Goal: Information Seeking & Learning: Learn about a topic

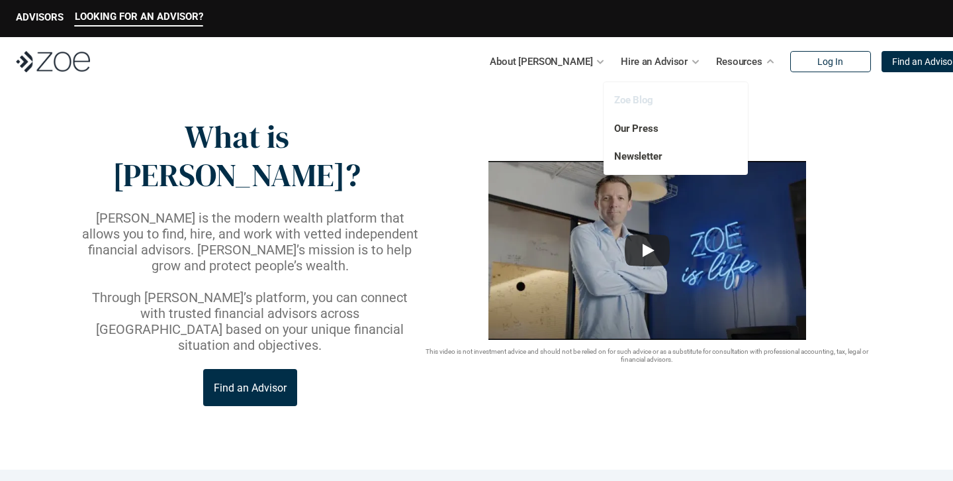
click at [641, 102] on link "Zoe Blog" at bounding box center [633, 100] width 39 height 12
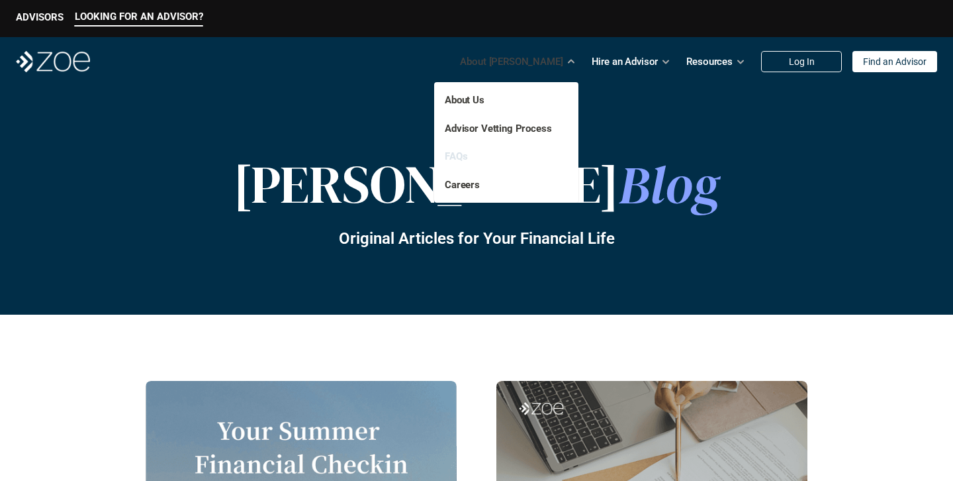
click at [458, 154] on link "FAQs" at bounding box center [456, 156] width 23 height 12
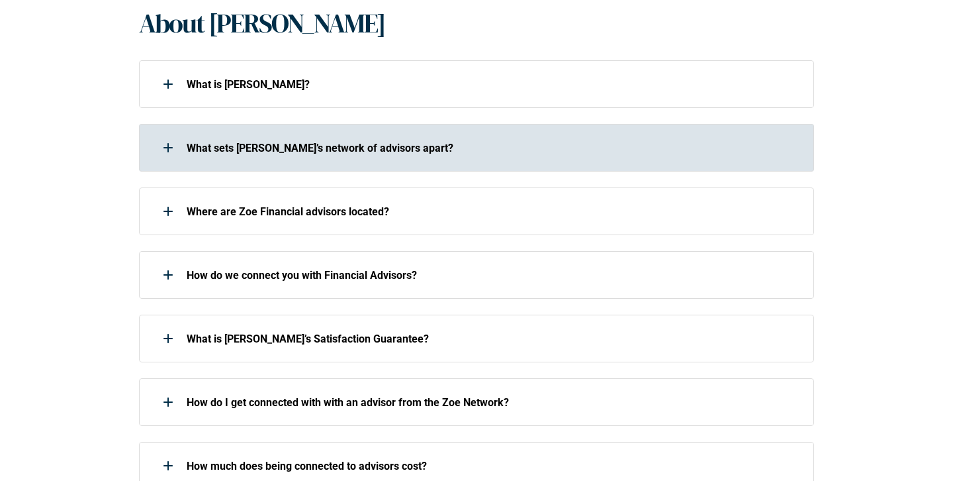
scroll to position [328, 0]
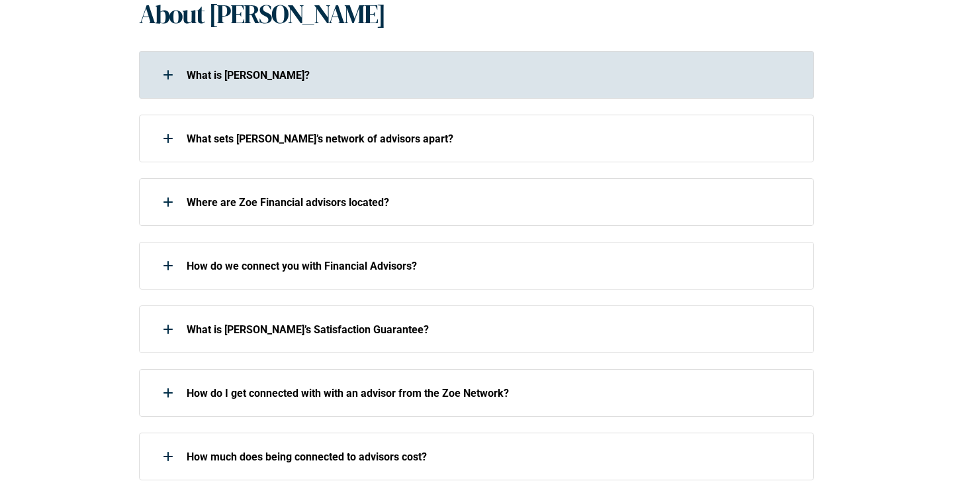
click at [418, 79] on p "What is [PERSON_NAME]?" at bounding box center [492, 75] width 610 height 13
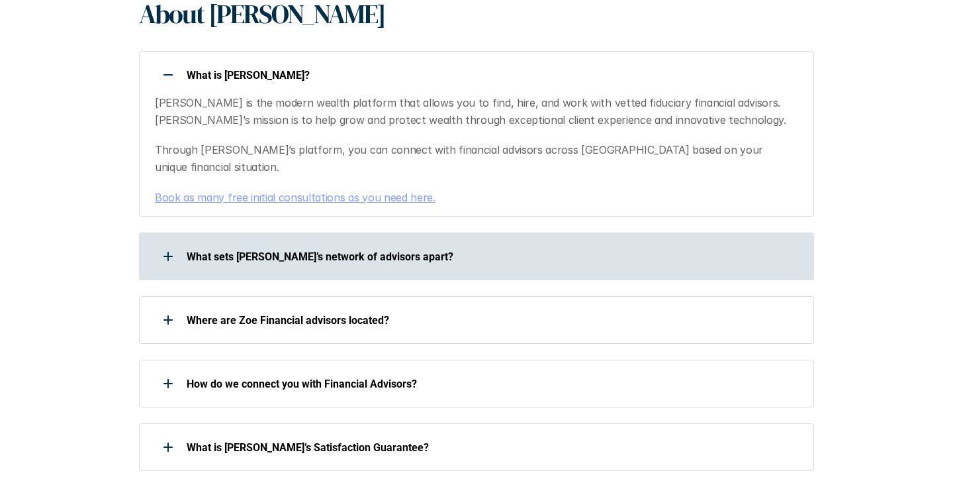
click at [451, 243] on div "What sets [PERSON_NAME]’s network of advisors apart?" at bounding box center [468, 256] width 658 height 26
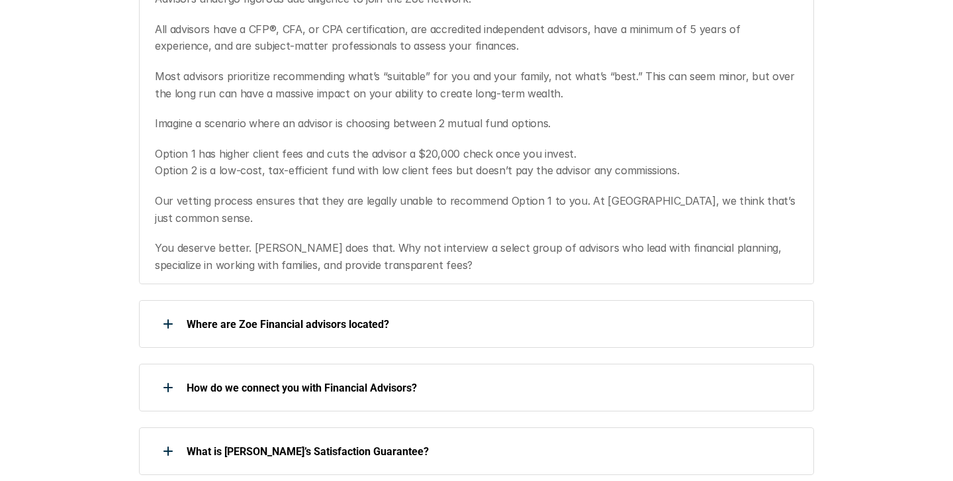
scroll to position [620, 0]
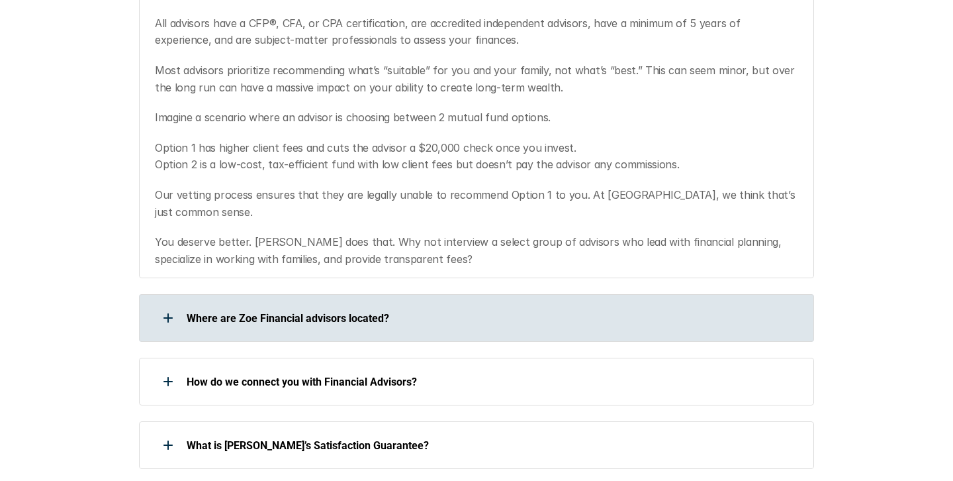
click at [459, 305] on div "Where are Zoe Financial advisors located?" at bounding box center [468, 318] width 658 height 26
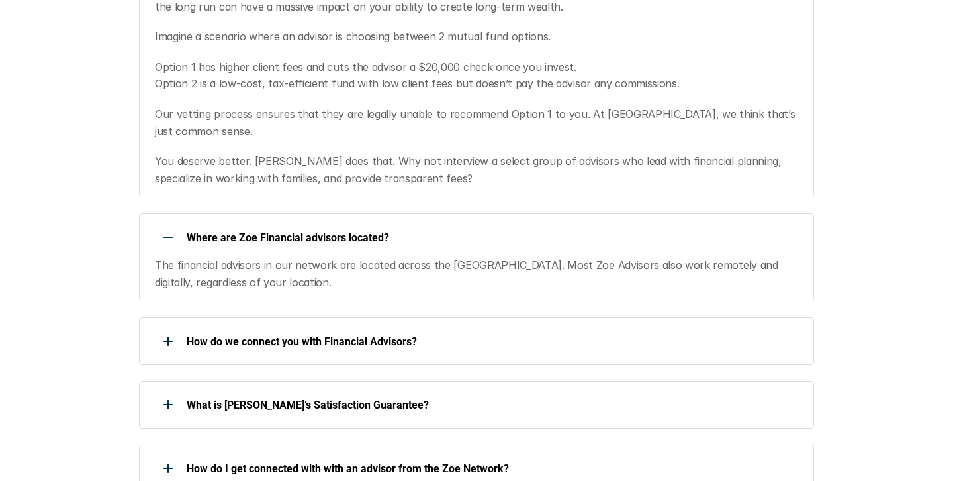
scroll to position [703, 0]
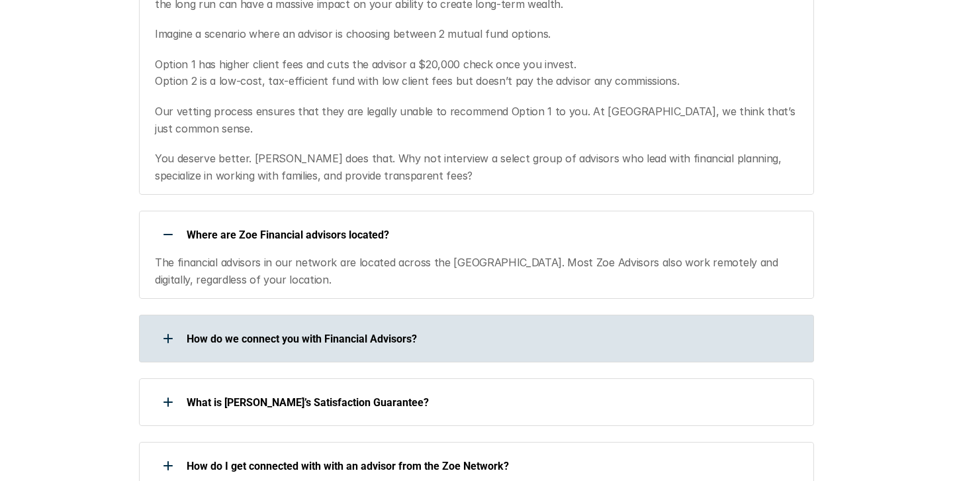
click at [456, 332] on p "How do we connect you with Financial Advisors?" at bounding box center [492, 338] width 610 height 13
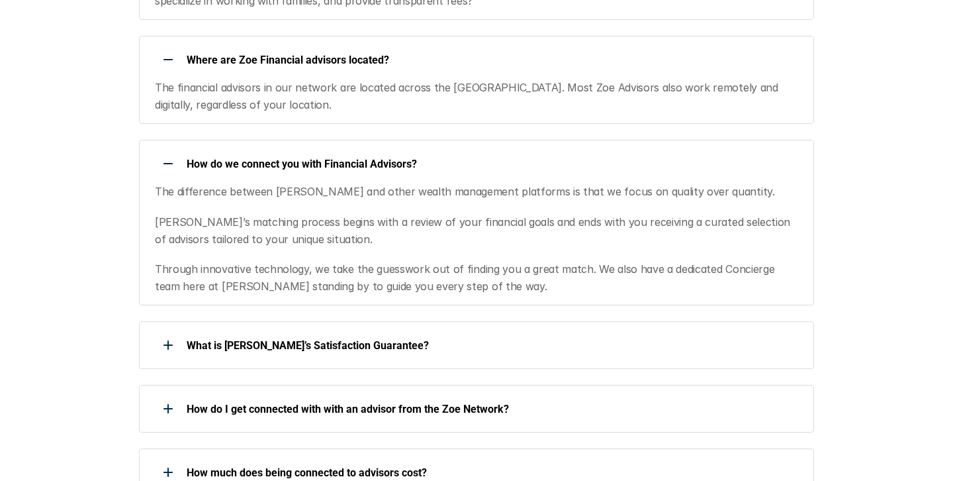
scroll to position [878, 0]
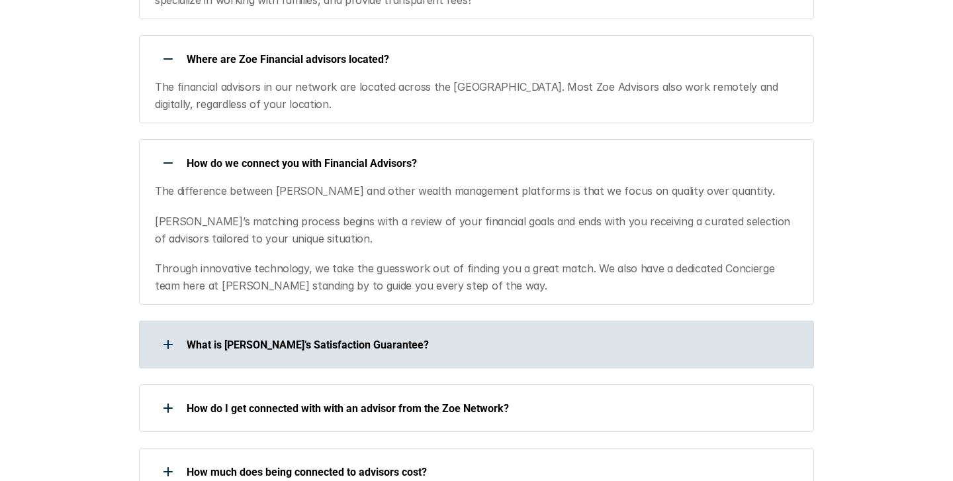
click at [456, 331] on div "What is [PERSON_NAME]’s Satisfaction Guarantee?" at bounding box center [468, 344] width 658 height 26
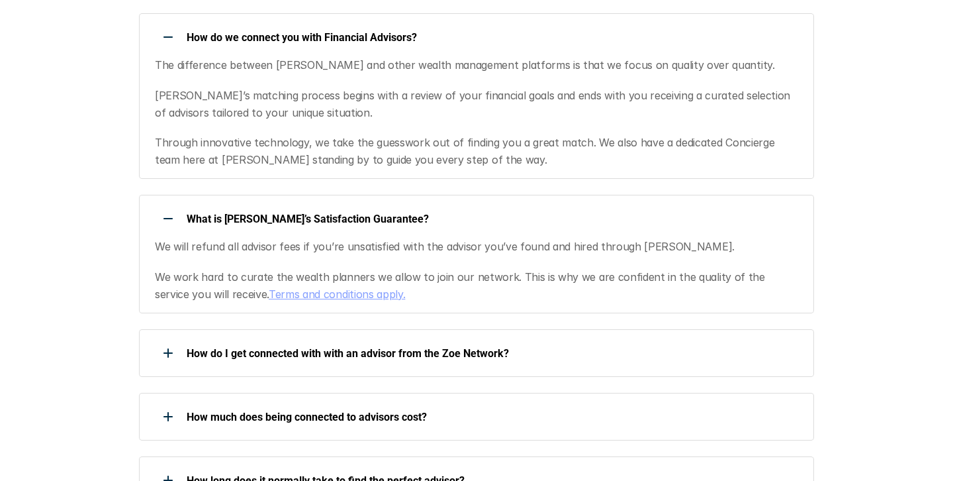
scroll to position [1005, 0]
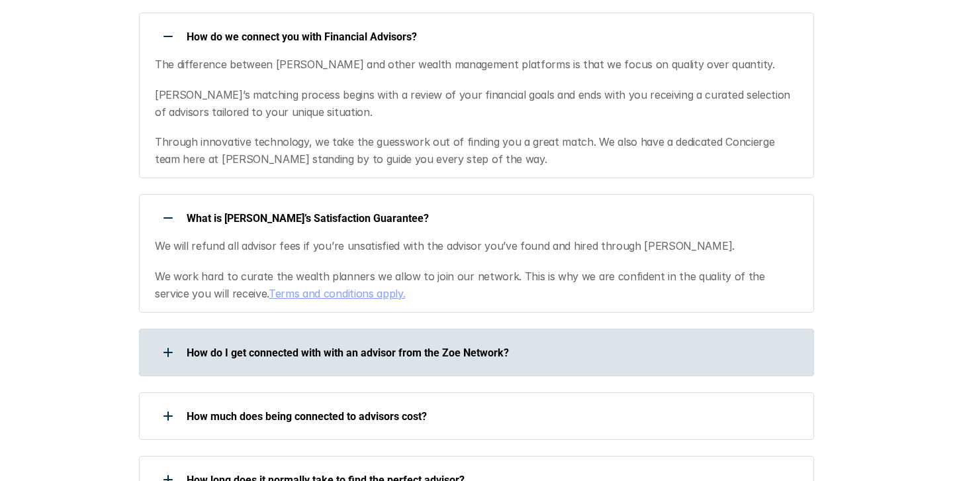
click at [456, 346] on p "How do I get connected with with an advisor from the Zoe Network?" at bounding box center [492, 352] width 610 height 13
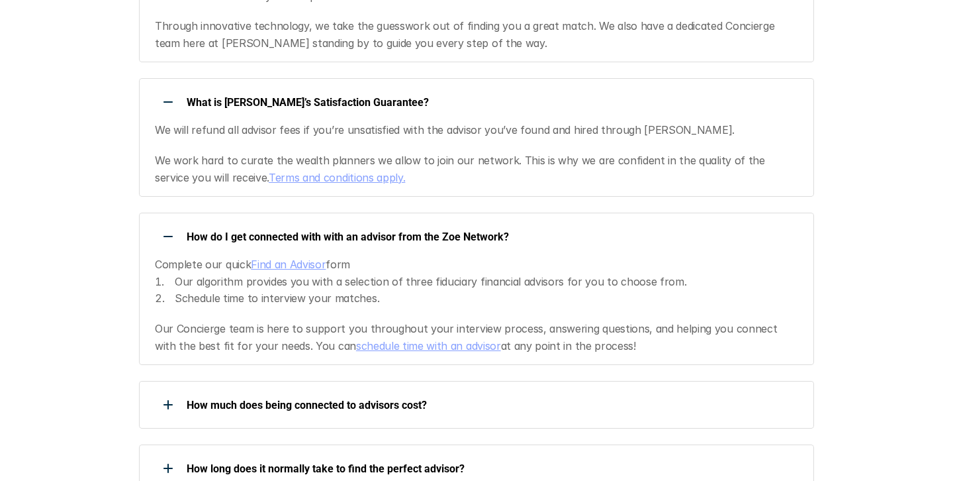
scroll to position [1137, 0]
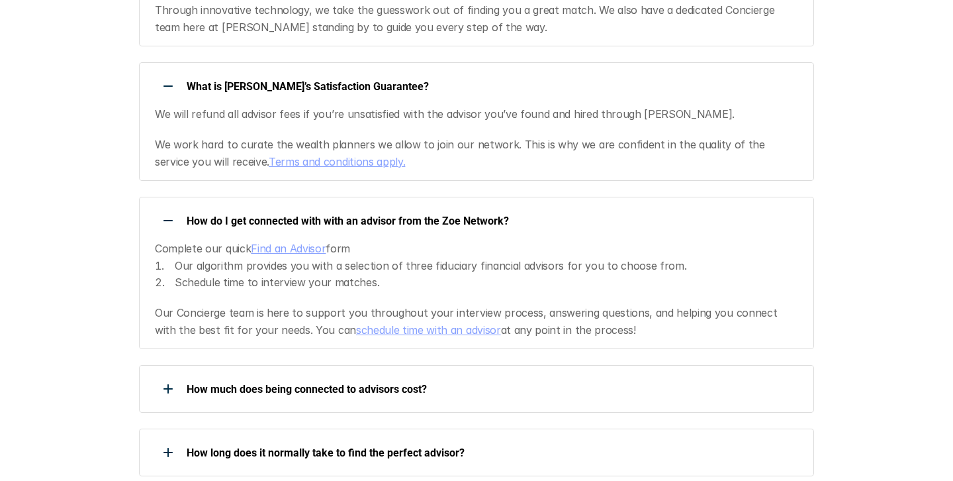
click at [460, 383] on p "How much does being connected to advisors cost?" at bounding box center [492, 389] width 610 height 13
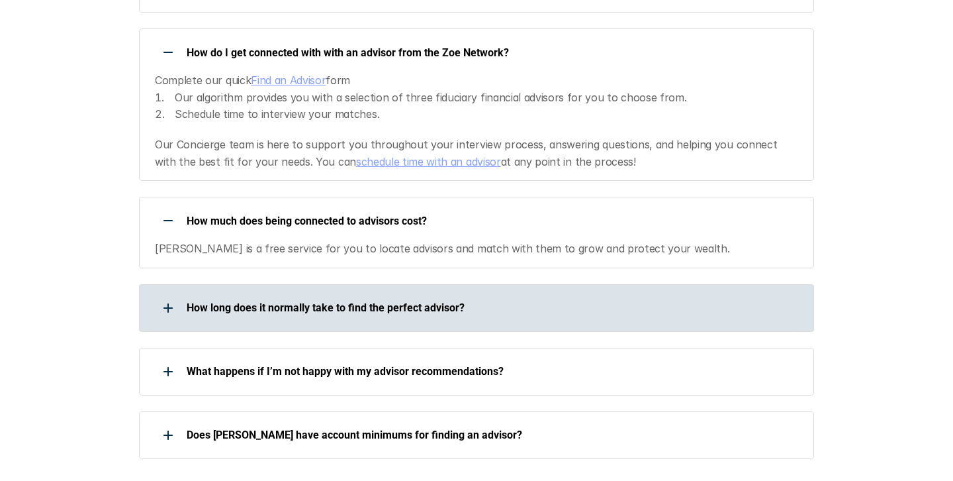
scroll to position [1307, 0]
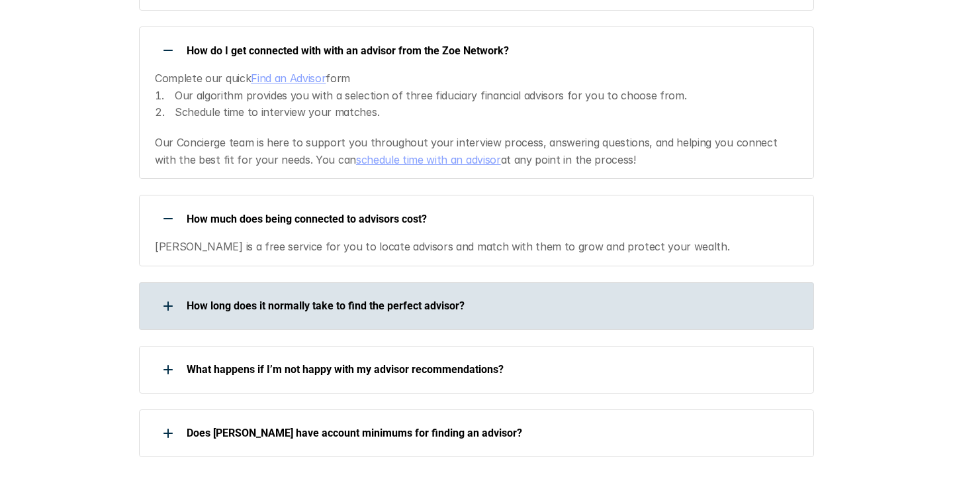
click at [477, 299] on p "How long does it normally take to find the perfect advisor?" at bounding box center [492, 305] width 610 height 13
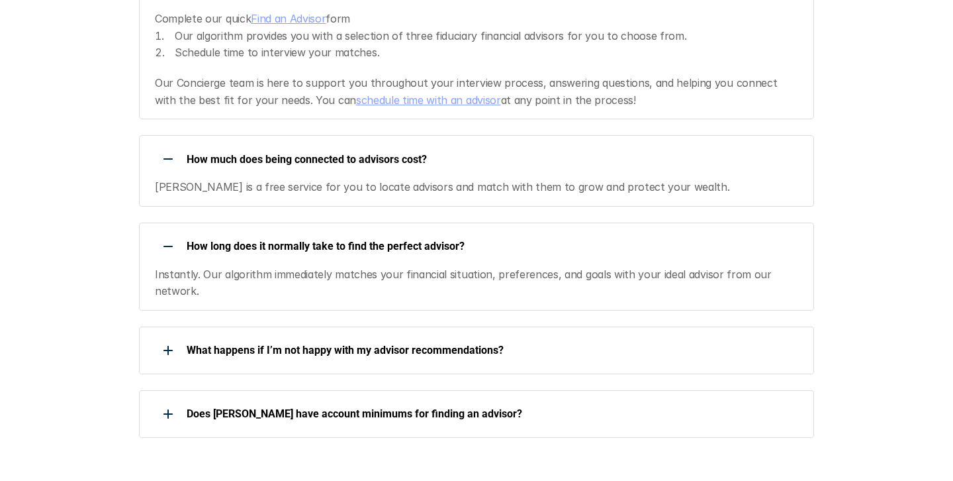
scroll to position [1367, 0]
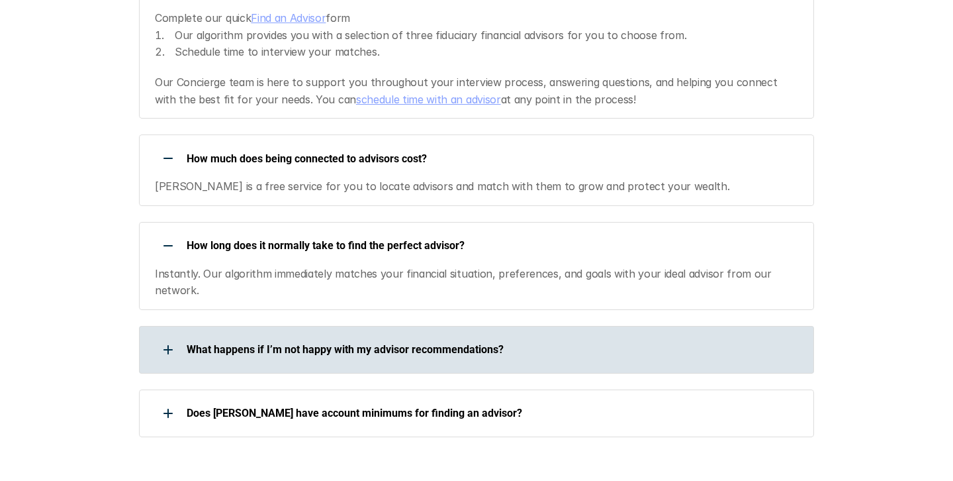
click at [489, 343] on p "What happens if I’m not happy with my advisor recommendations?" at bounding box center [492, 349] width 610 height 13
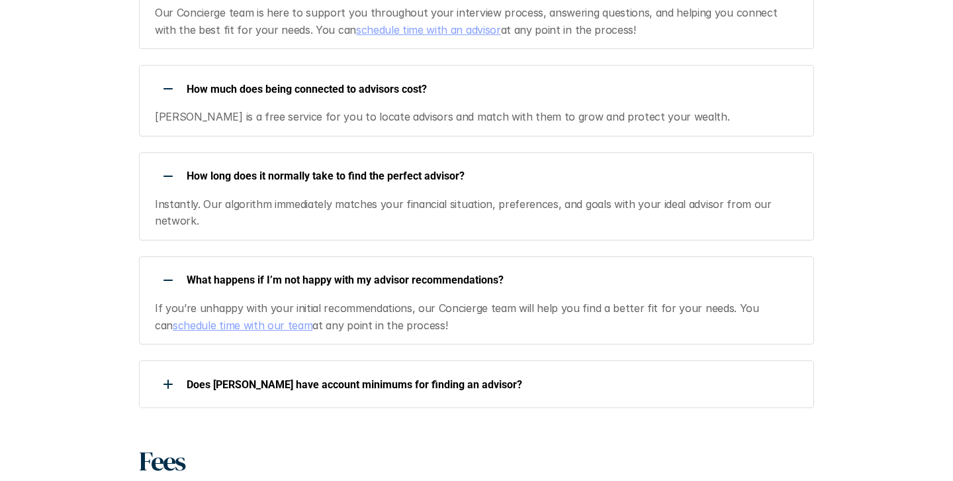
scroll to position [1439, 0]
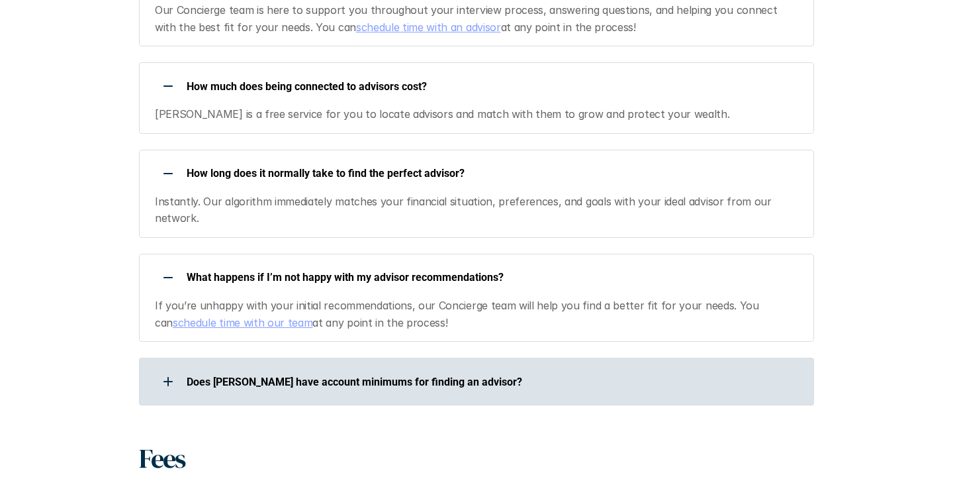
click at [451, 375] on p "Does [PERSON_NAME] have account minimums for finding an advisor?" at bounding box center [492, 381] width 610 height 13
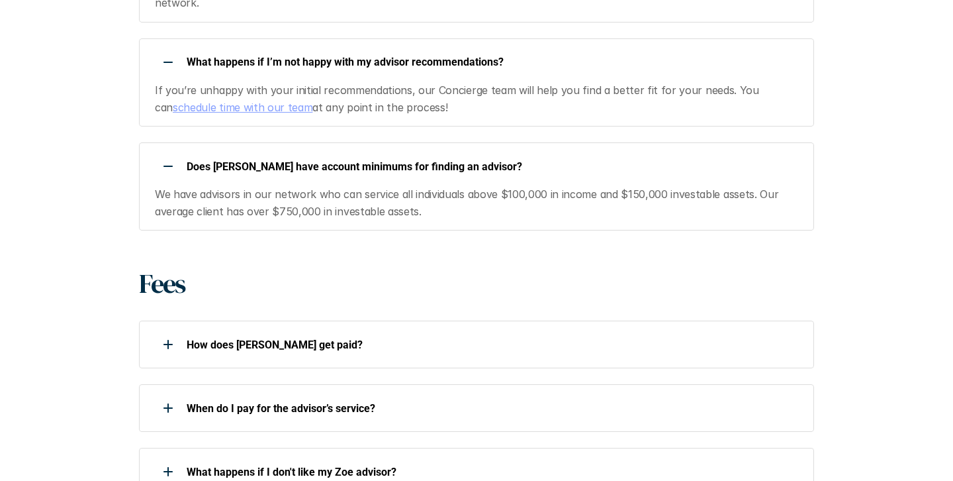
scroll to position [1745, 0]
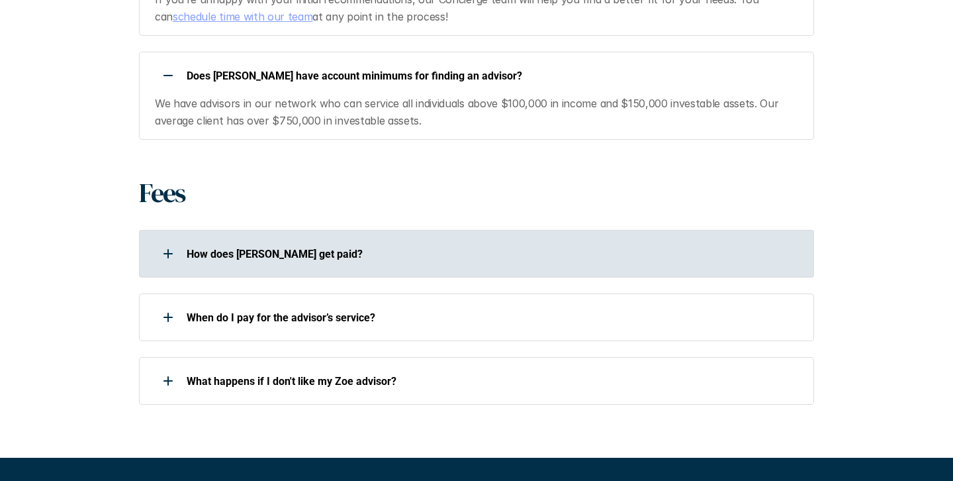
click at [447, 240] on div "How does [PERSON_NAME] get paid?" at bounding box center [468, 253] width 658 height 26
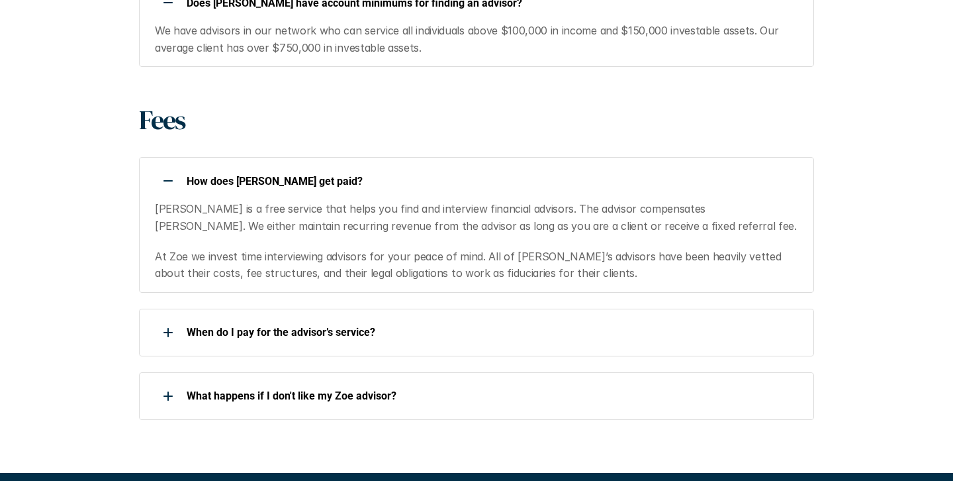
scroll to position [1820, 0]
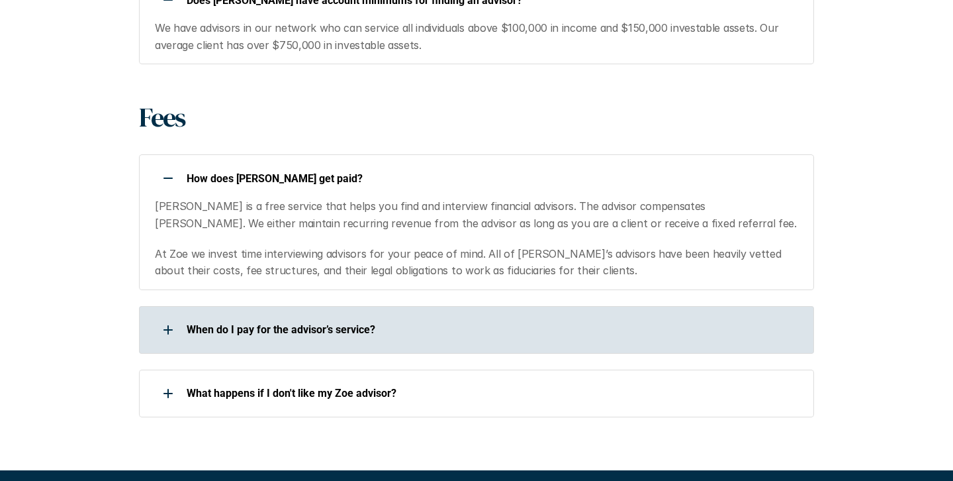
click at [401, 323] on p "When do I pay for the advisor’s service?" at bounding box center [492, 329] width 610 height 13
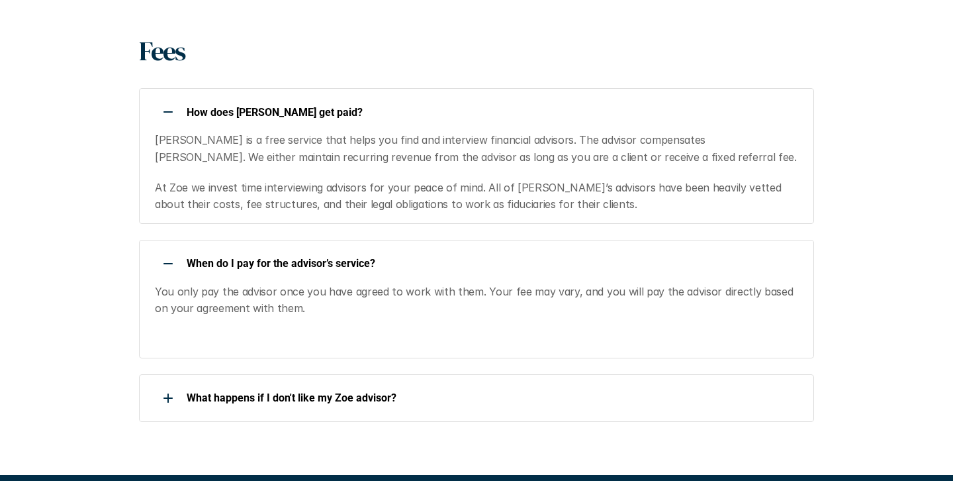
scroll to position [1889, 0]
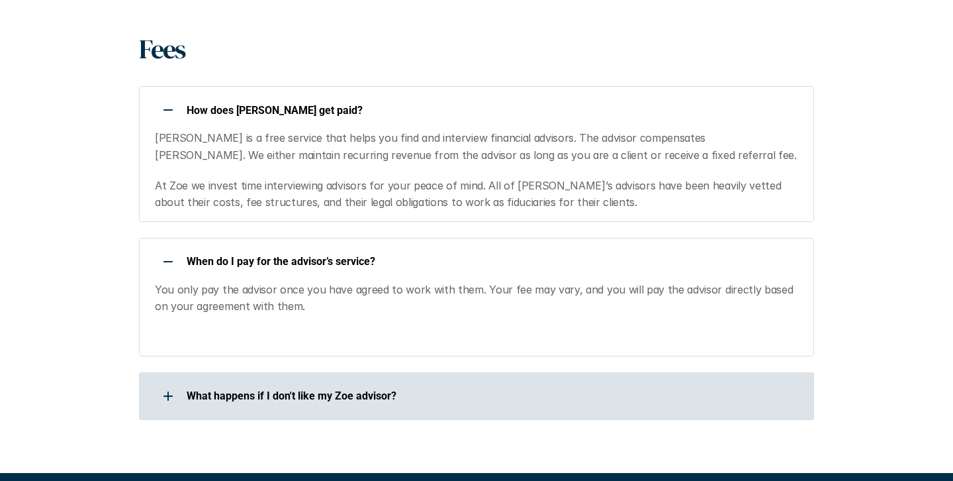
click at [419, 383] on div "What happens if I don't like my Zoe advisor?" at bounding box center [468, 396] width 658 height 26
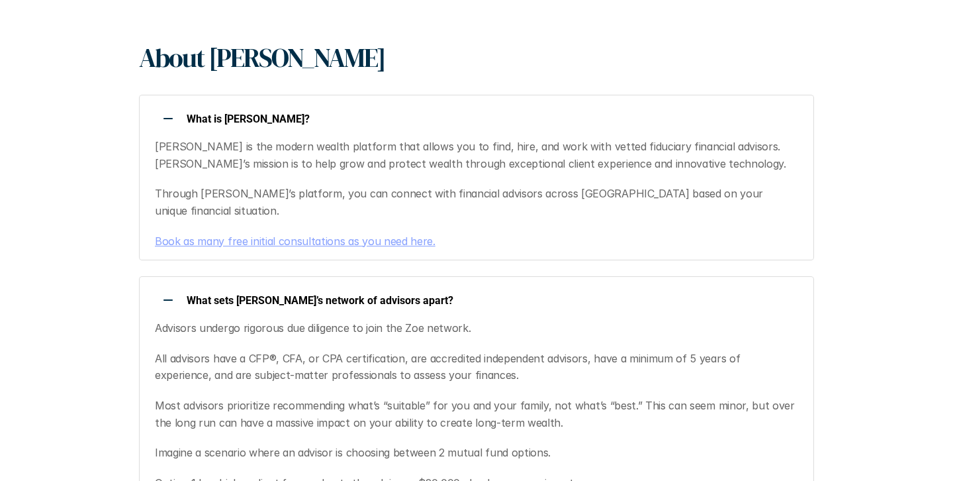
scroll to position [0, 0]
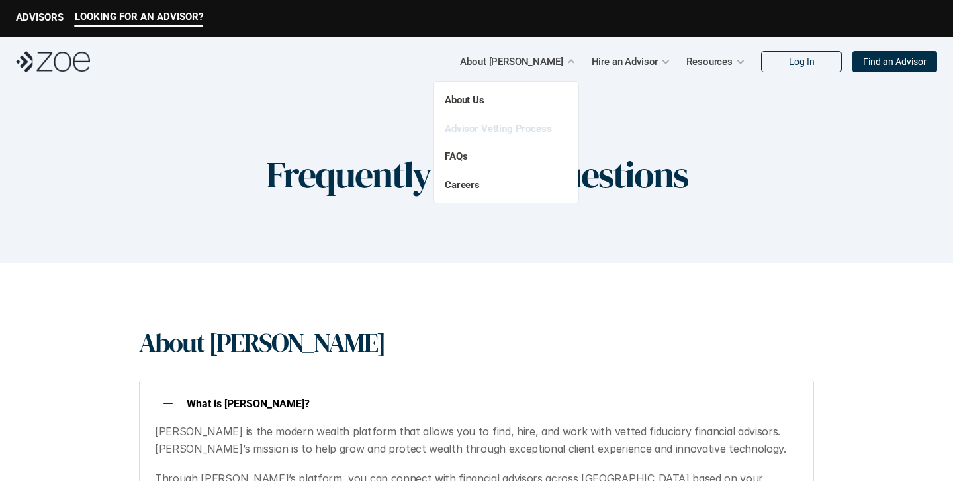
click at [481, 126] on link "Advisor Vetting Process" at bounding box center [498, 128] width 107 height 12
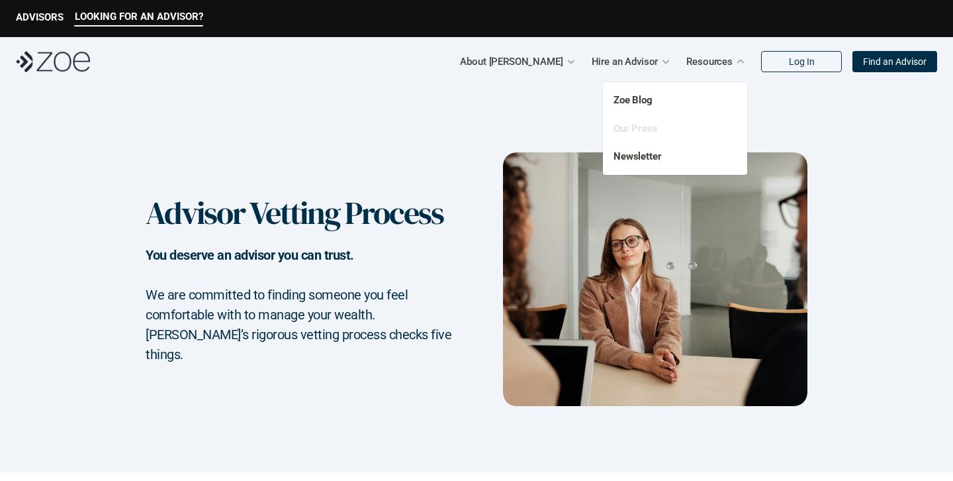
click at [645, 132] on link "Our Press" at bounding box center [636, 128] width 44 height 12
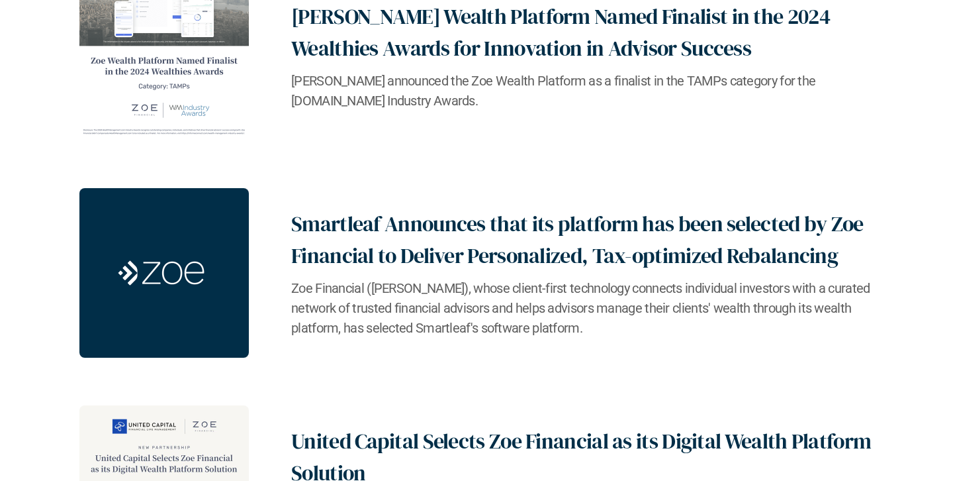
scroll to position [3252, 0]
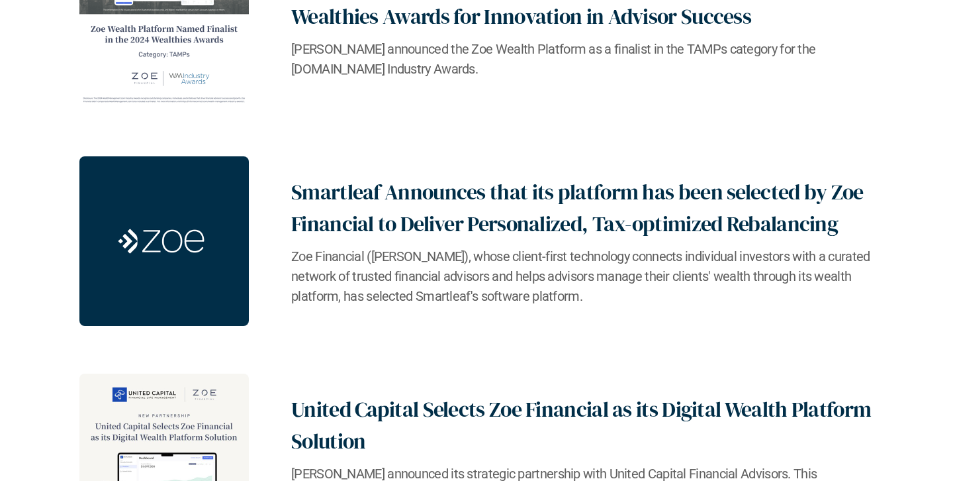
click at [348, 261] on h2 "Zoe Financial ([PERSON_NAME]), whose client-first technology connects individua…" at bounding box center [582, 276] width 583 height 60
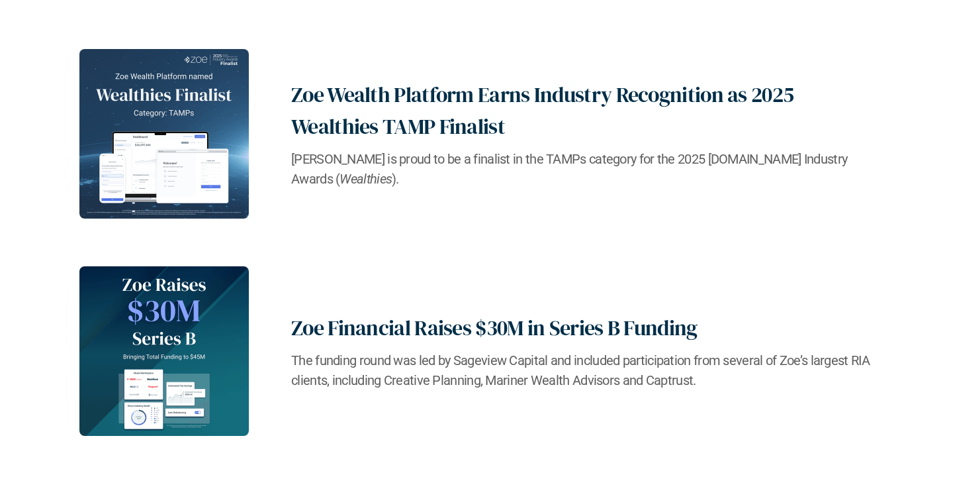
scroll to position [0, 0]
